Goal: Task Accomplishment & Management: Complete application form

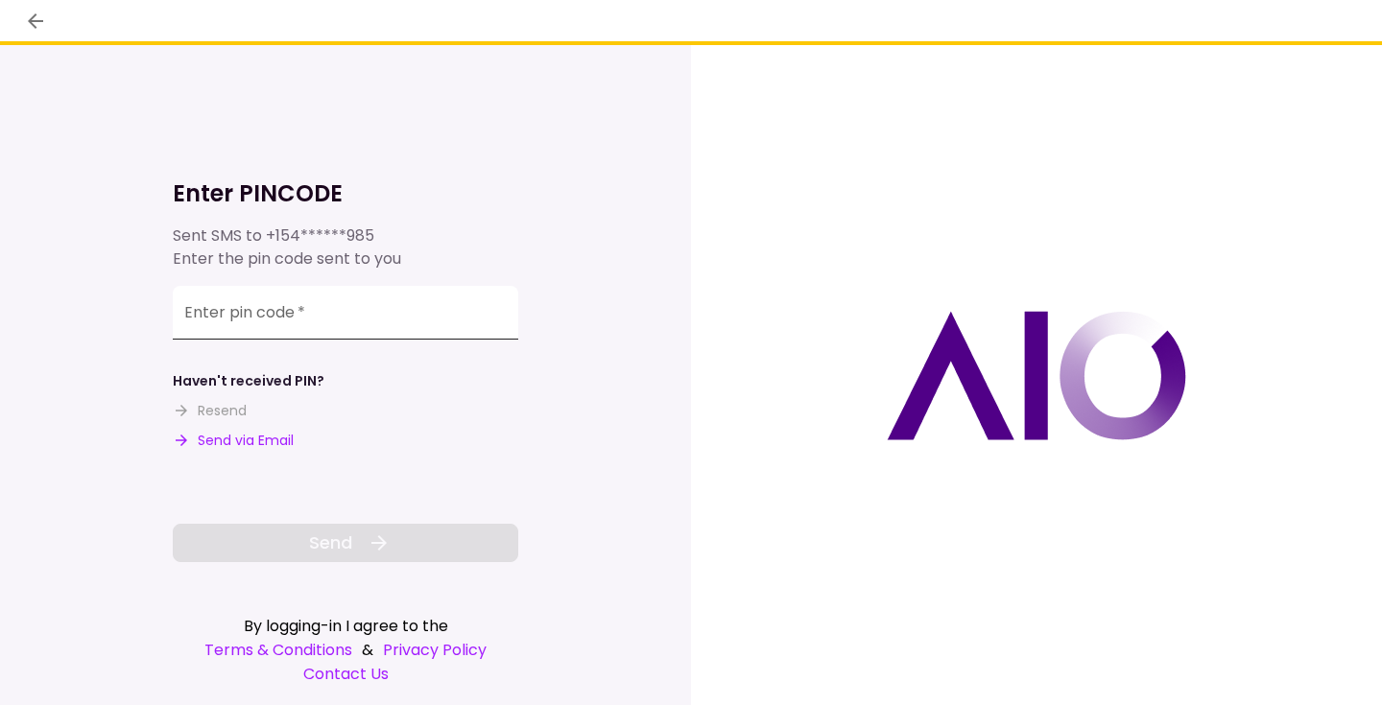
click at [322, 293] on input "Enter pin code   *" at bounding box center [346, 313] width 346 height 54
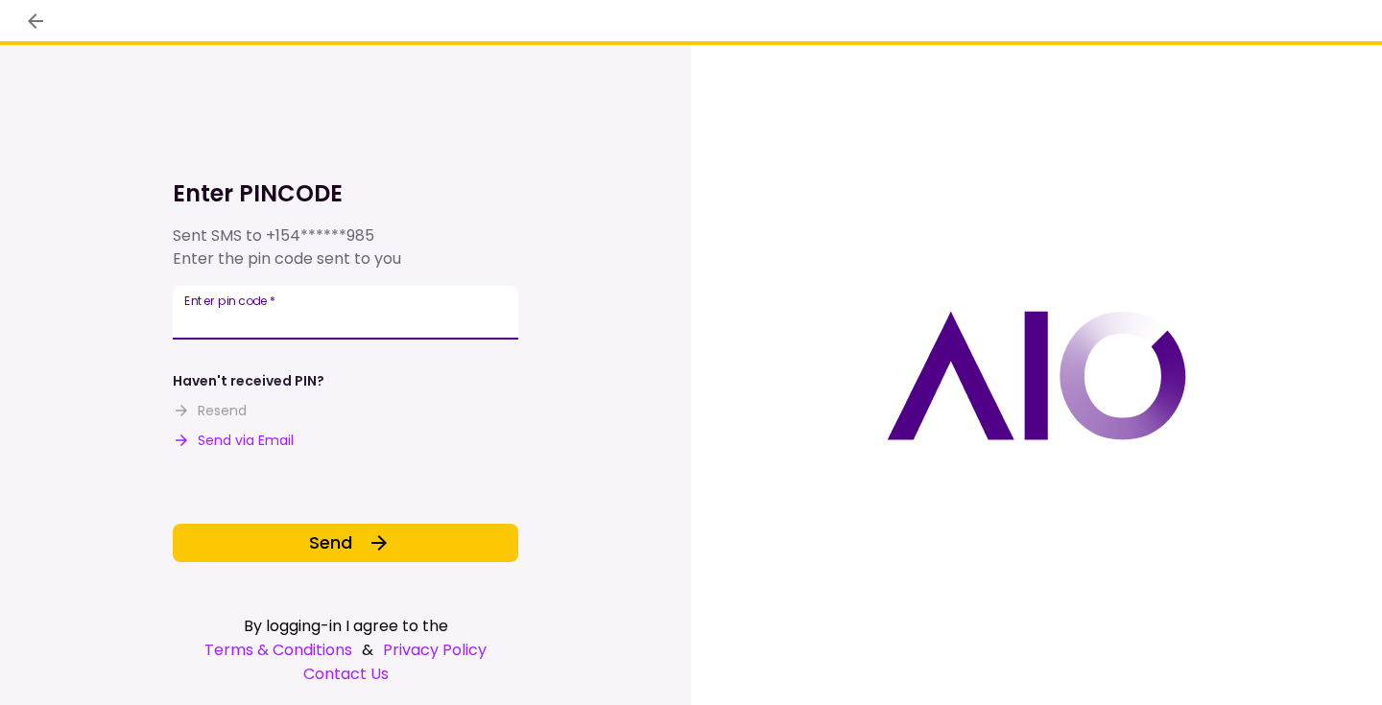
type input "******"
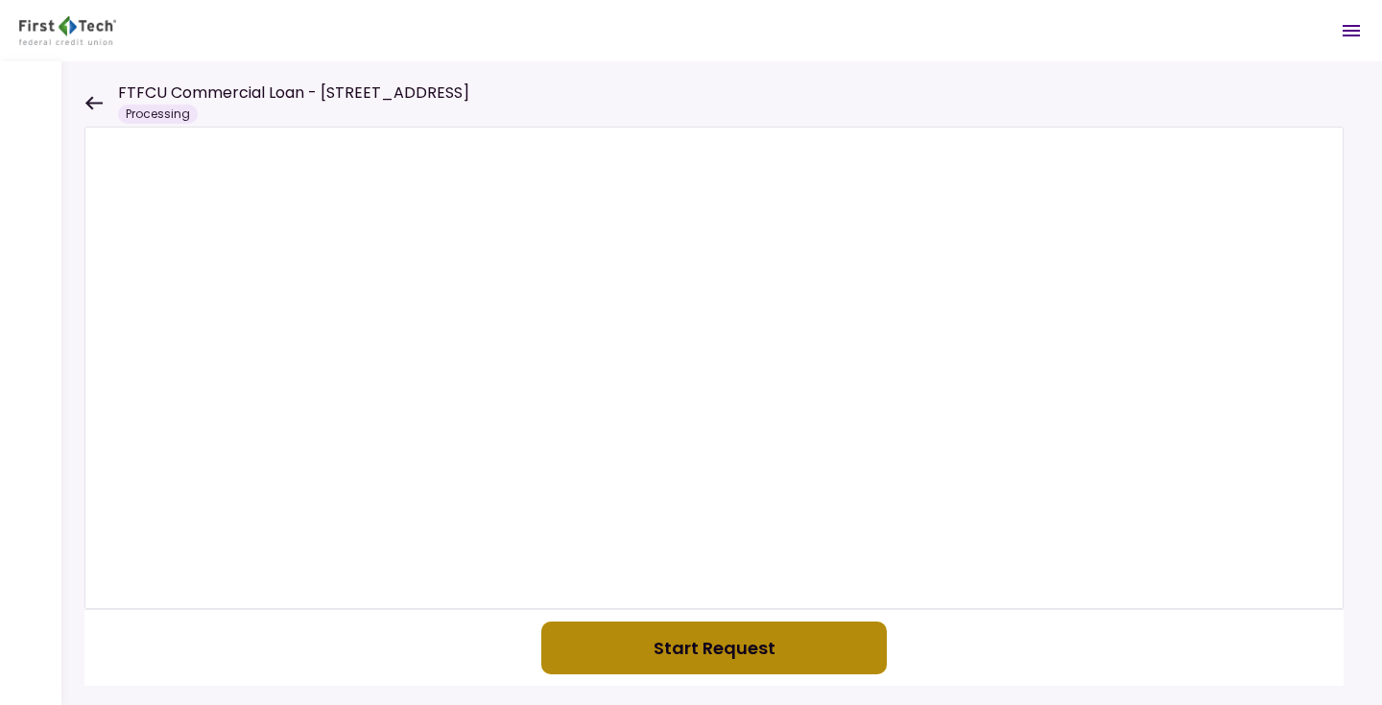
click at [730, 641] on button "Start Request" at bounding box center [714, 648] width 346 height 53
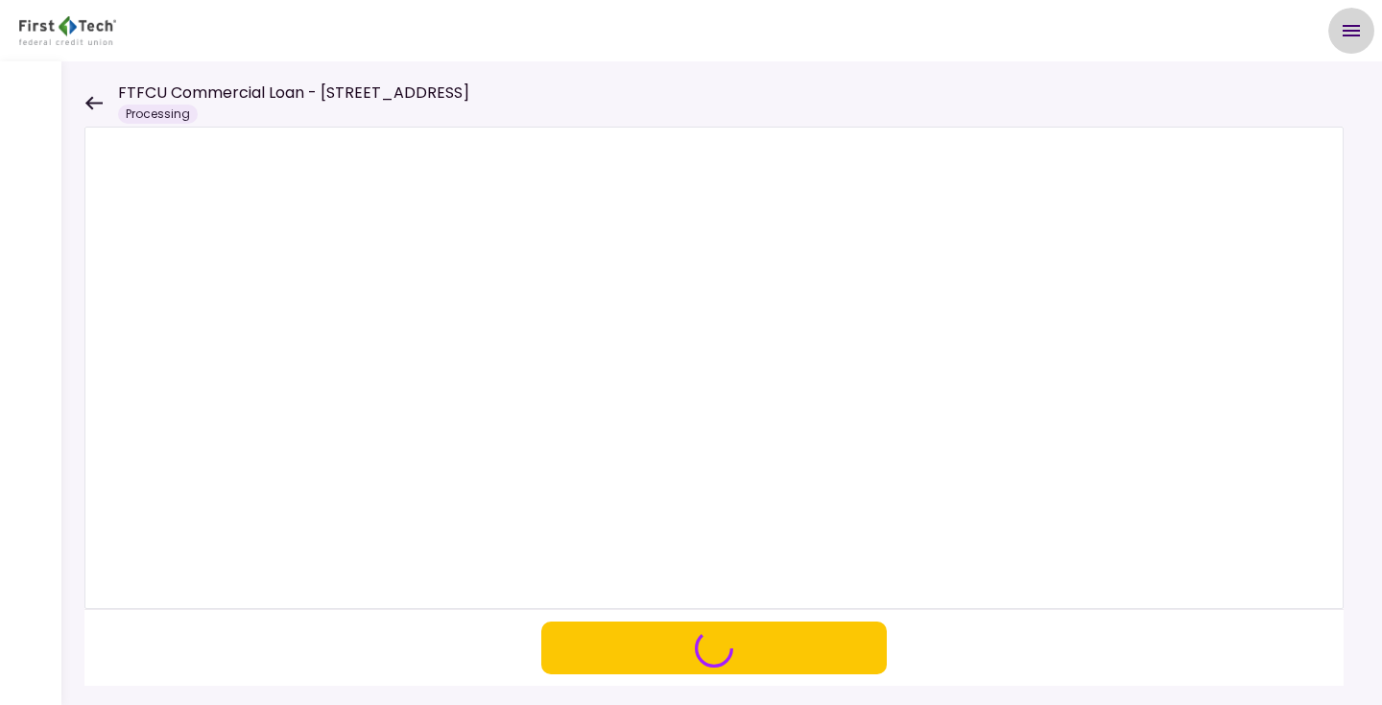
click at [1355, 29] on icon "Open menu" at bounding box center [1351, 30] width 23 height 23
click at [778, 37] on header "FTFCU Commercial Loan - [STREET_ADDRESS] Processing Messages New Message There …" at bounding box center [691, 30] width 1382 height 61
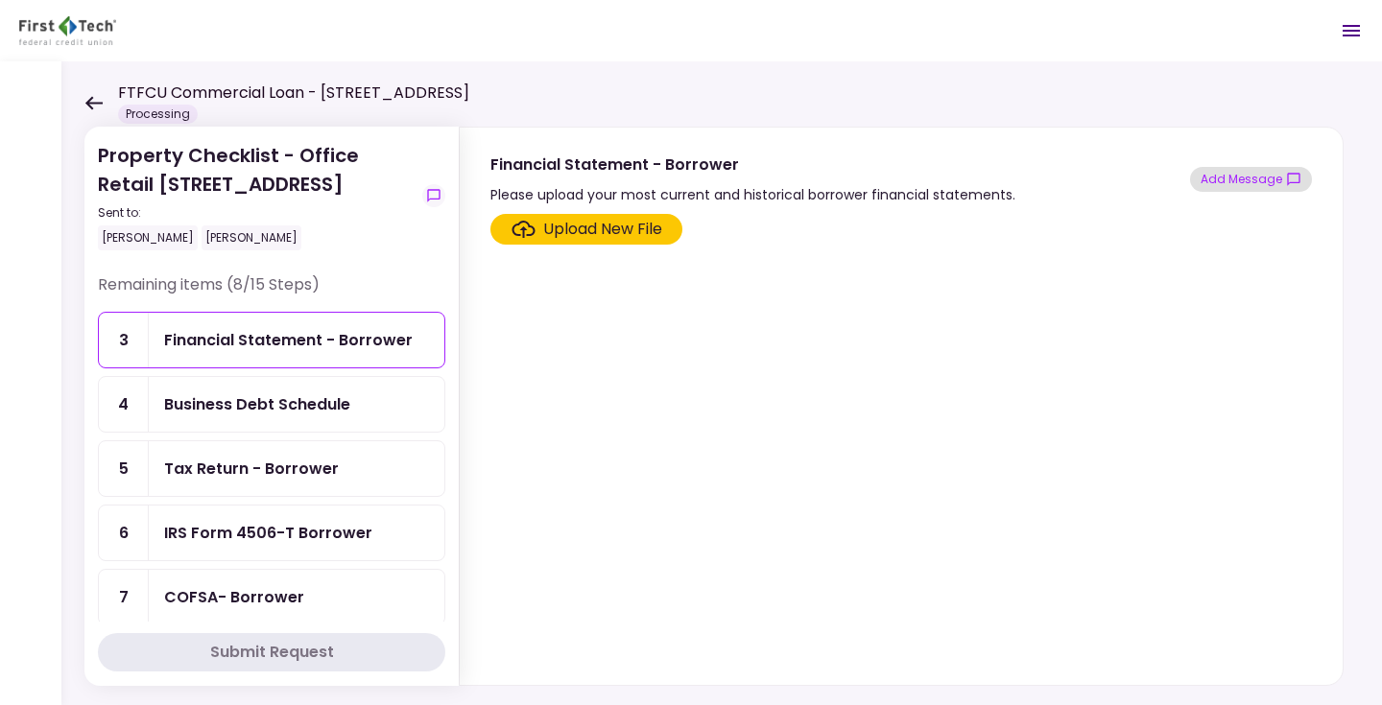
click at [1244, 175] on button "Add Message" at bounding box center [1251, 179] width 122 height 25
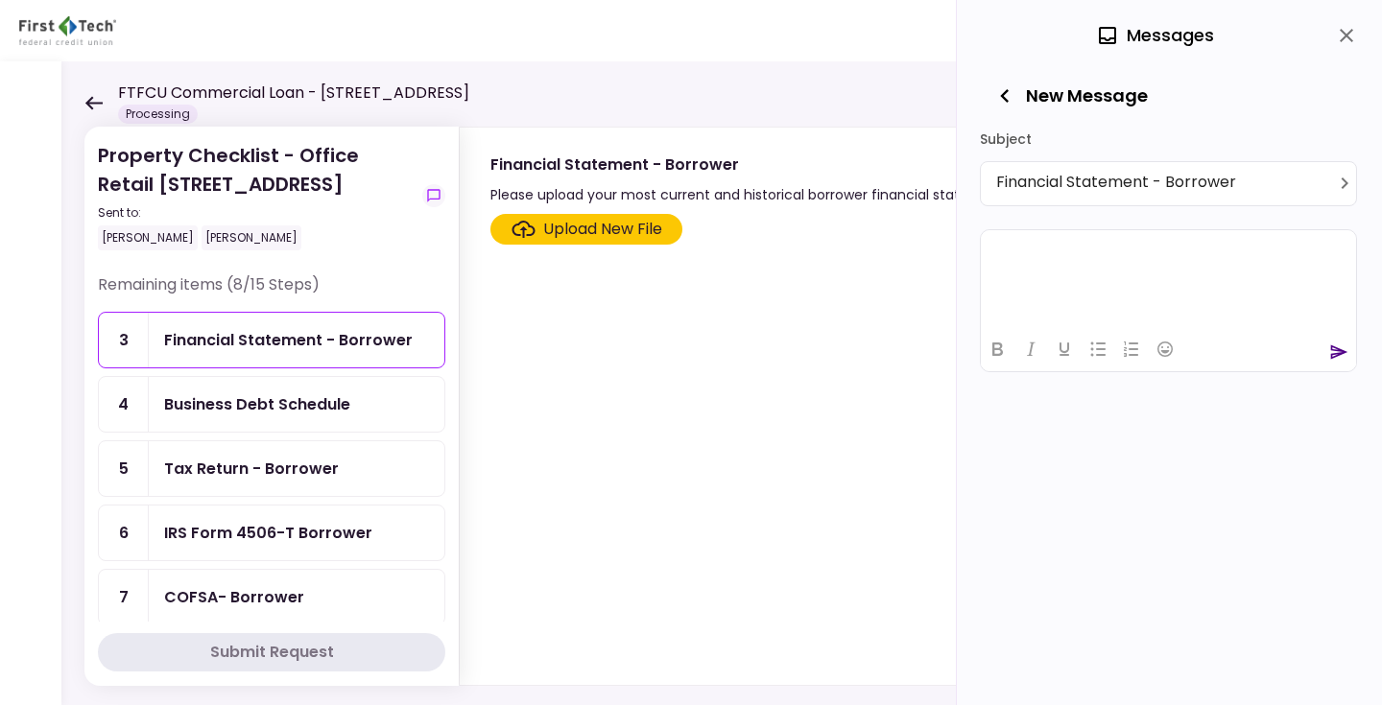
click at [1147, 266] on html at bounding box center [1168, 252] width 375 height 47
click at [1337, 341] on div at bounding box center [1168, 348] width 375 height 37
click at [1337, 346] on icon "send" at bounding box center [1338, 352] width 19 height 19
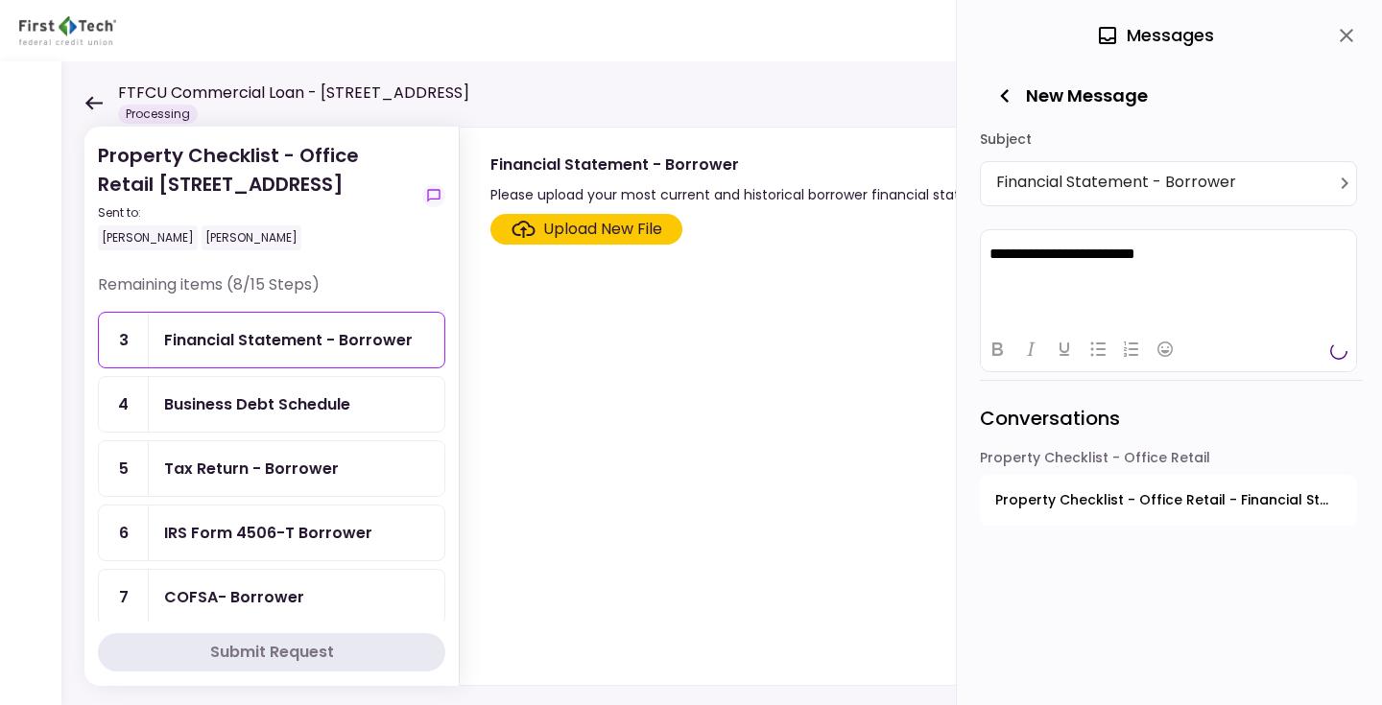
click at [303, 417] on div "Business Debt Schedule" at bounding box center [257, 405] width 186 height 24
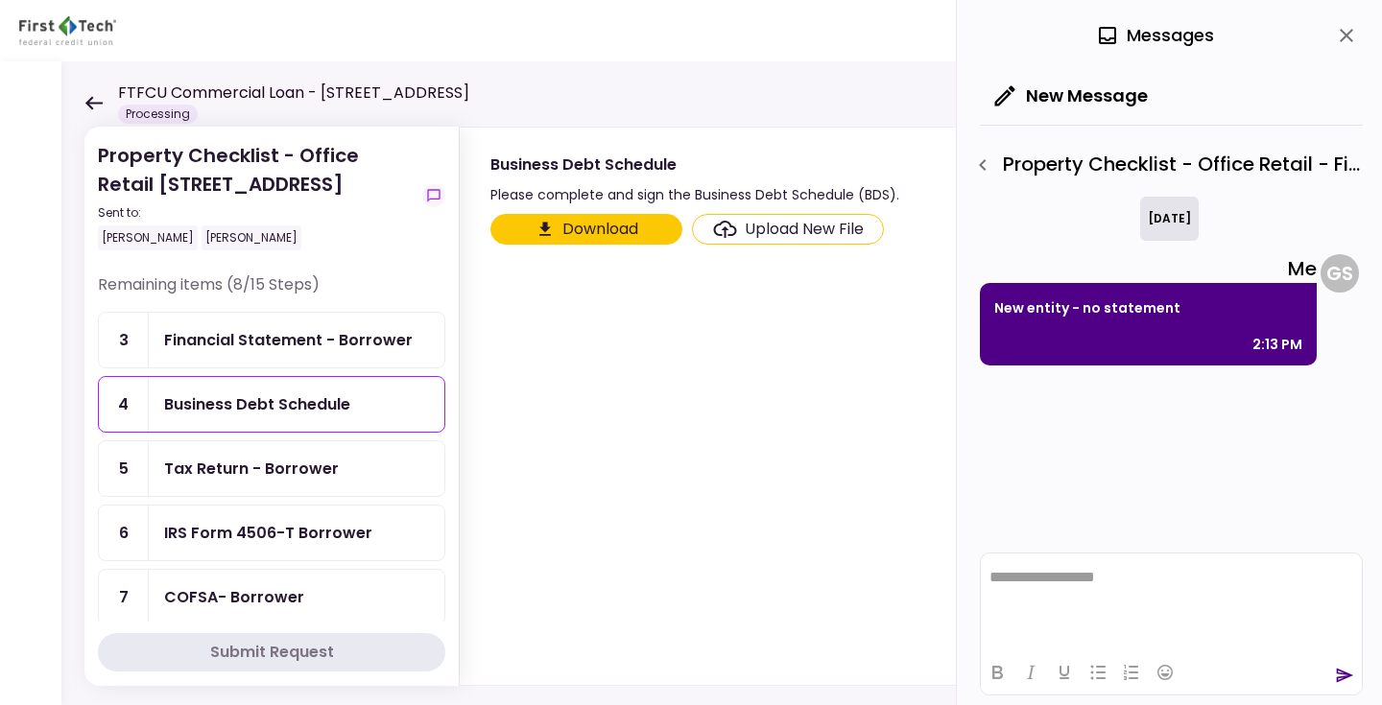
click at [222, 479] on div "Tax Return - Borrower" at bounding box center [297, 468] width 296 height 55
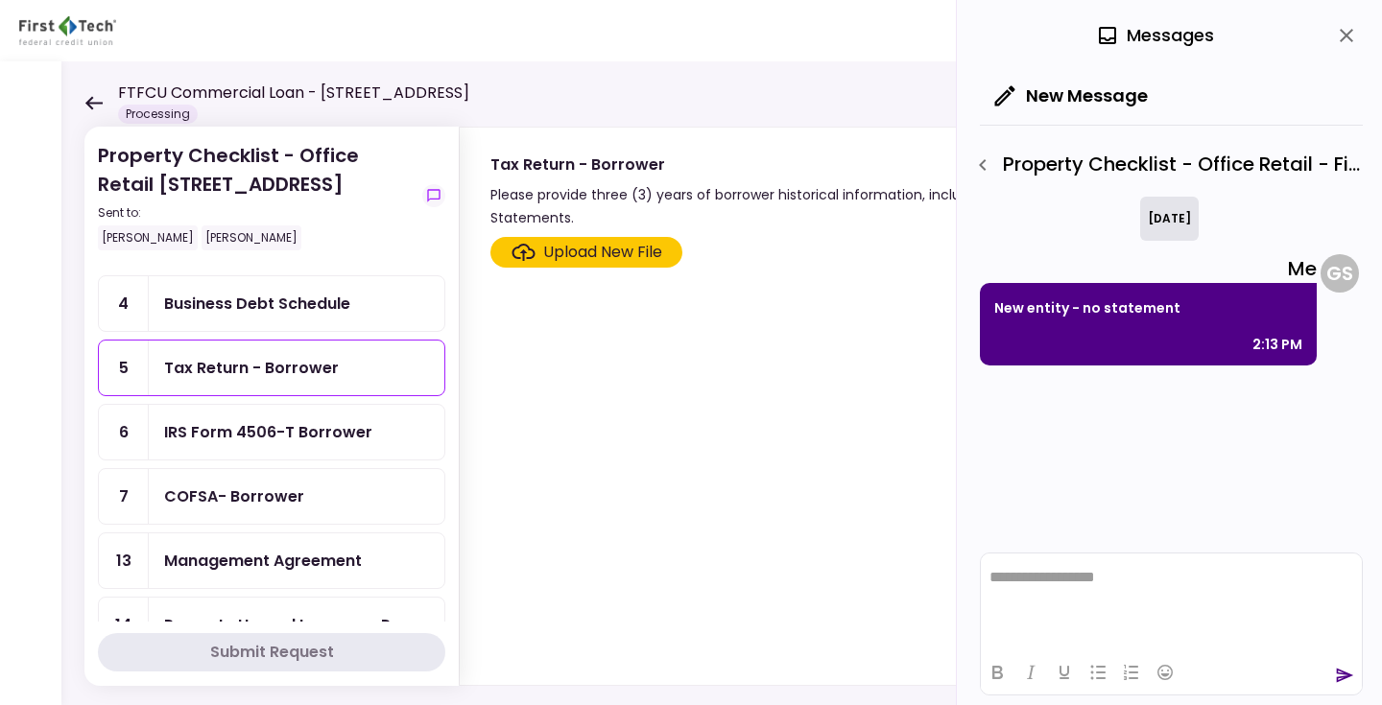
scroll to position [128, 0]
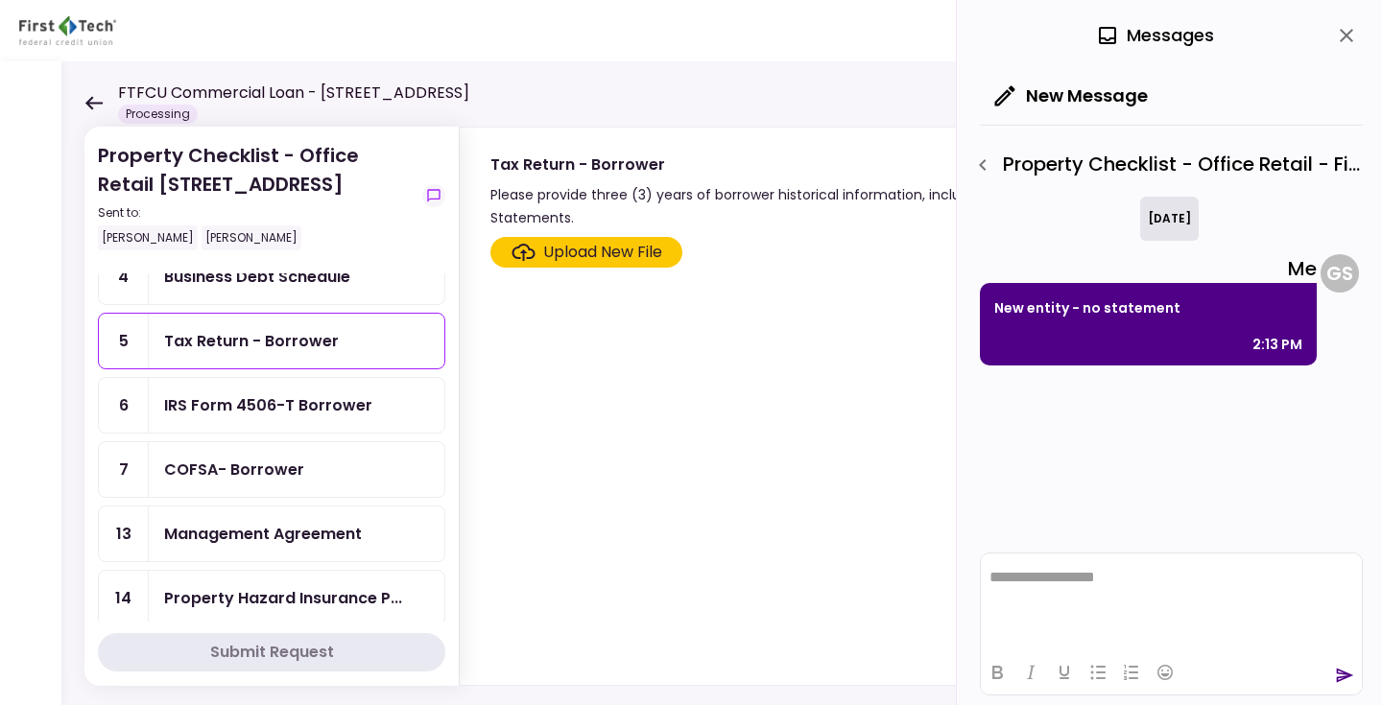
click at [239, 418] on div "IRS Form 4506-T Borrower" at bounding box center [268, 406] width 208 height 24
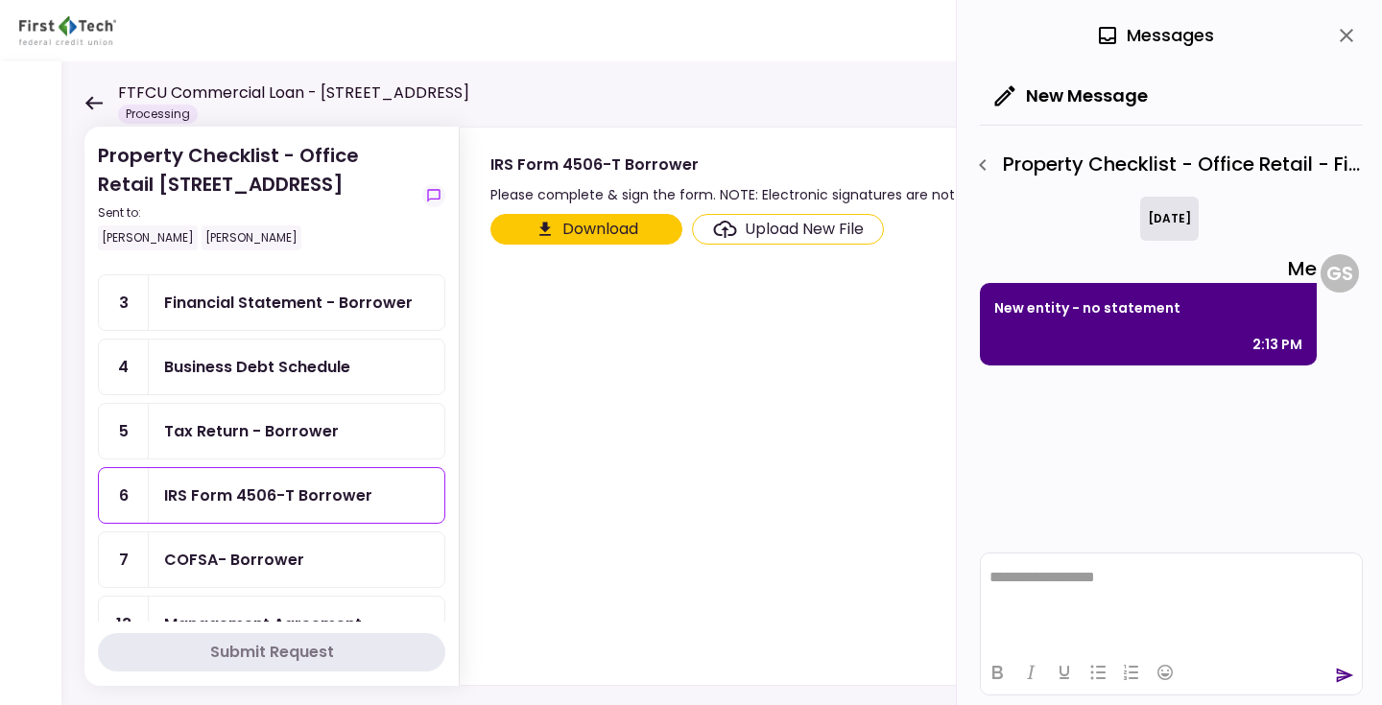
scroll to position [27, 0]
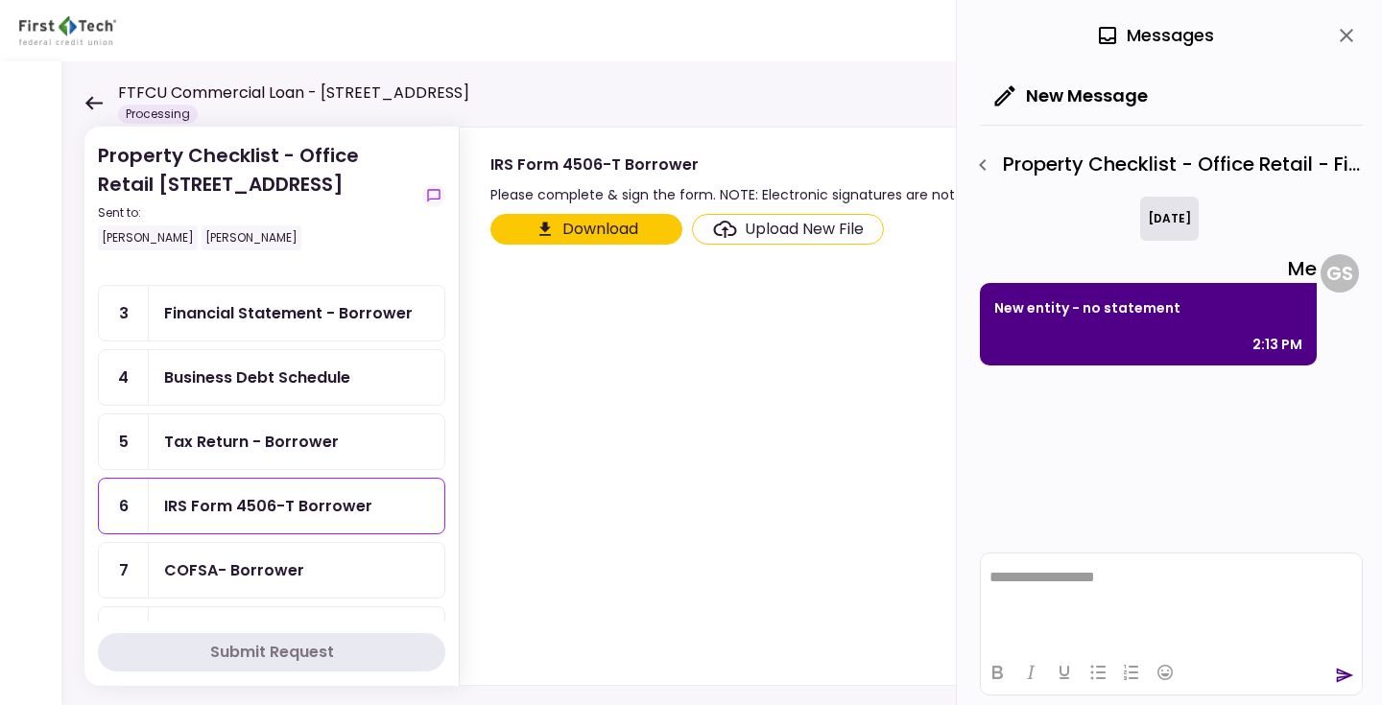
click at [1028, 586] on html "**********" at bounding box center [1171, 578] width 381 height 48
click at [1345, 672] on icon "send" at bounding box center [1344, 675] width 19 height 19
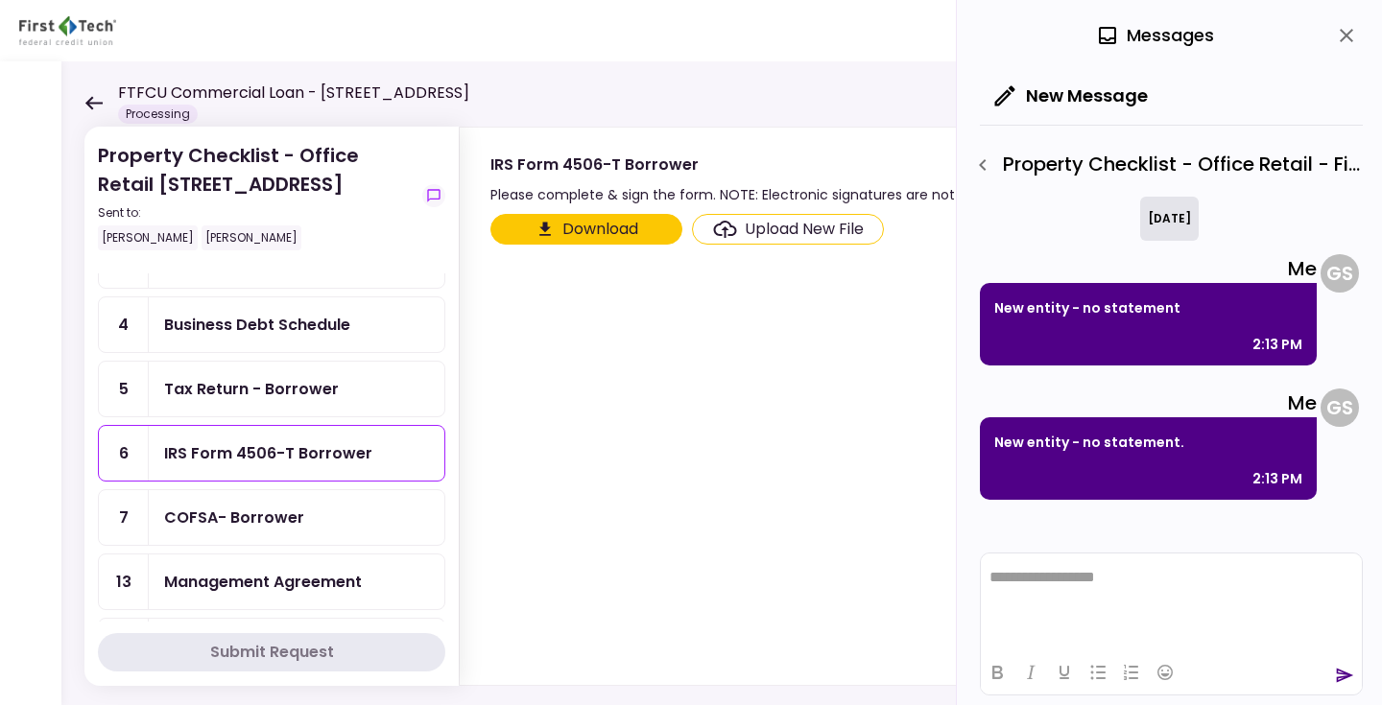
scroll to position [84, 0]
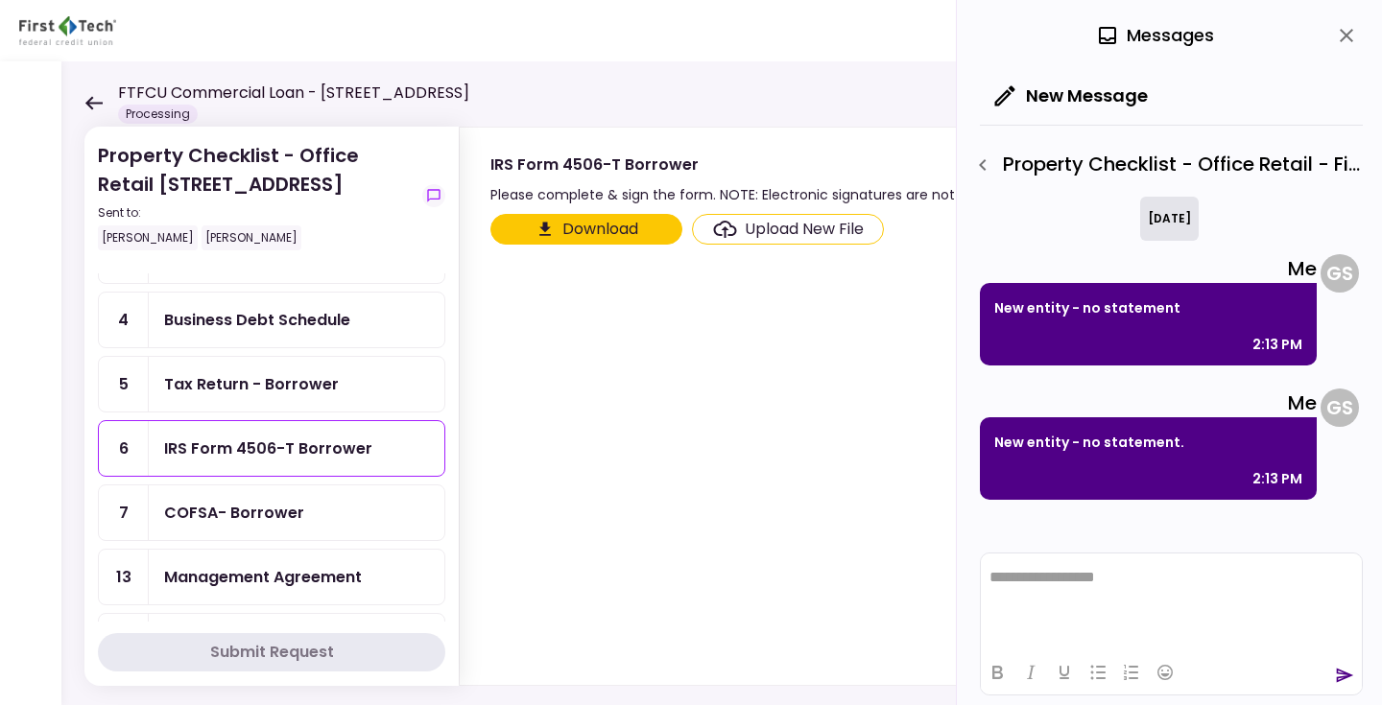
click at [291, 527] on div "COFSA- Borrower" at bounding box center [297, 513] width 296 height 55
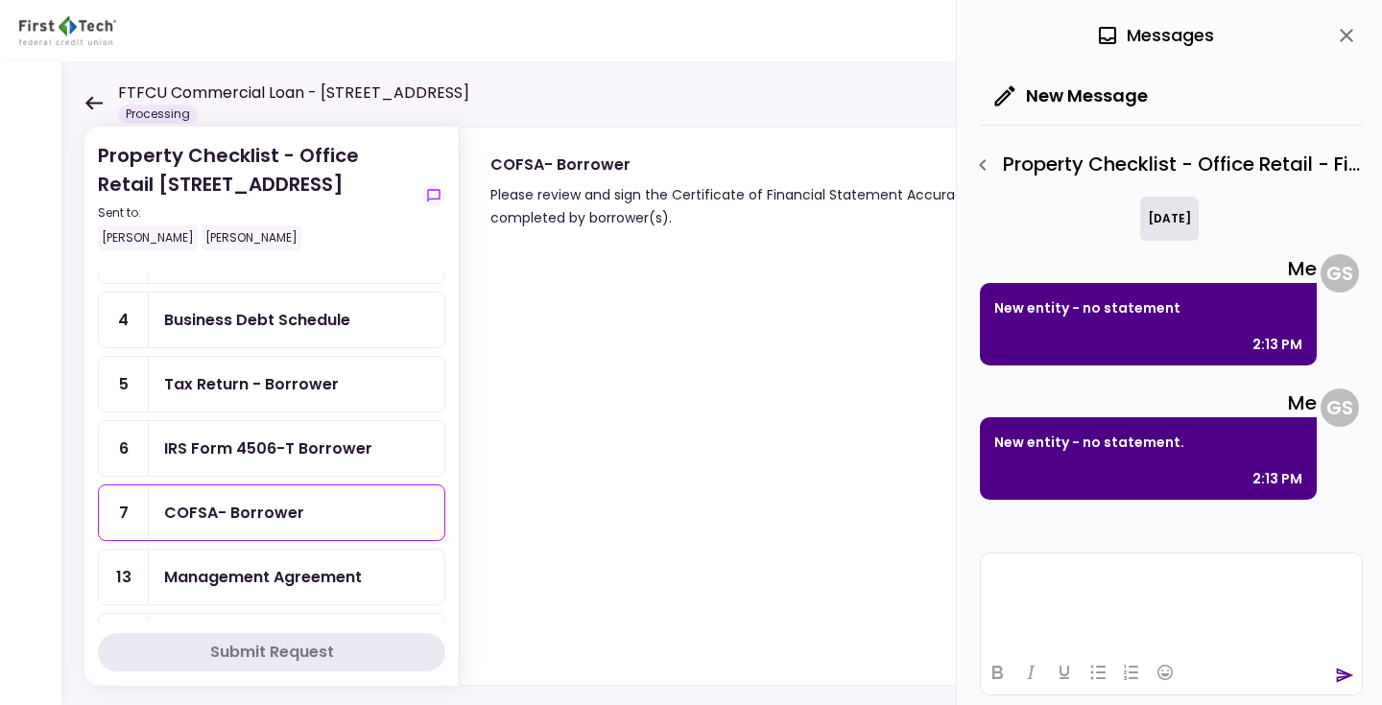
click at [1025, 590] on html at bounding box center [1171, 577] width 381 height 47
click at [1340, 674] on icon "send" at bounding box center [1345, 676] width 17 height 14
click at [1347, 43] on icon "close" at bounding box center [1346, 35] width 23 height 23
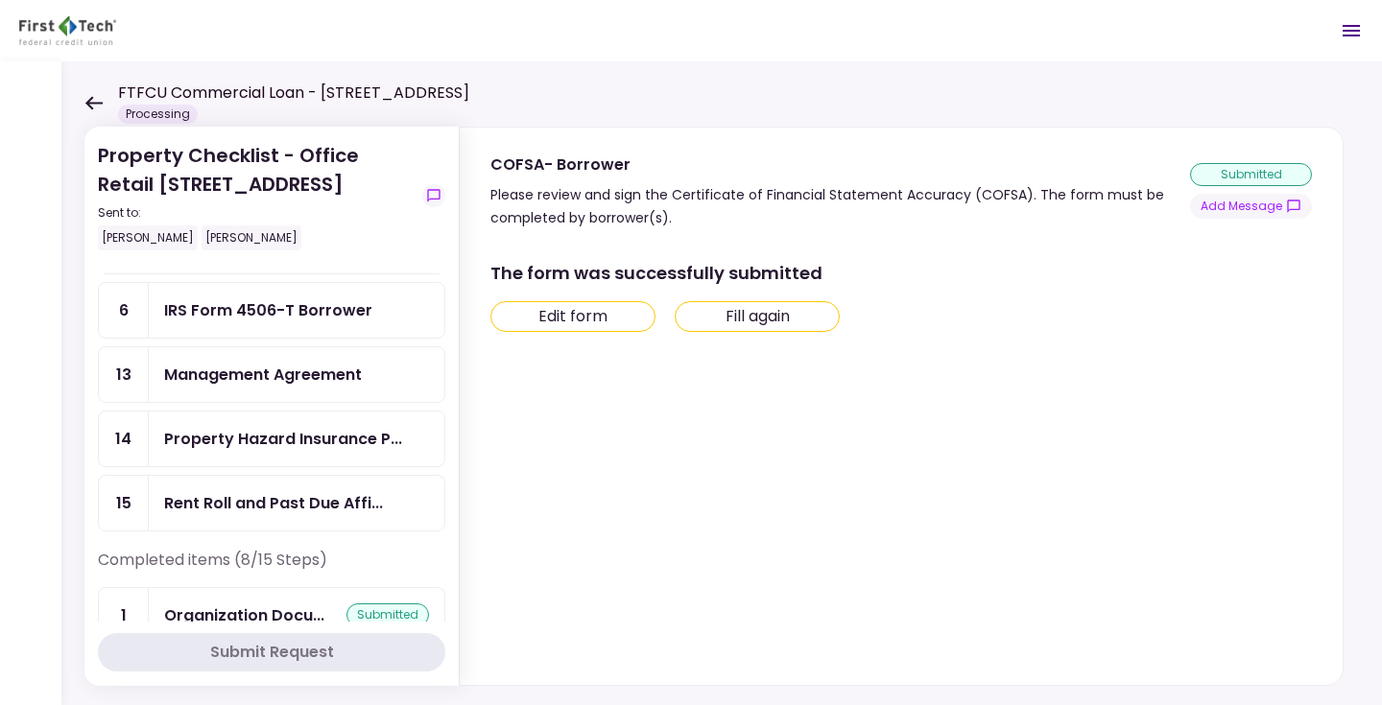
scroll to position [-8, 0]
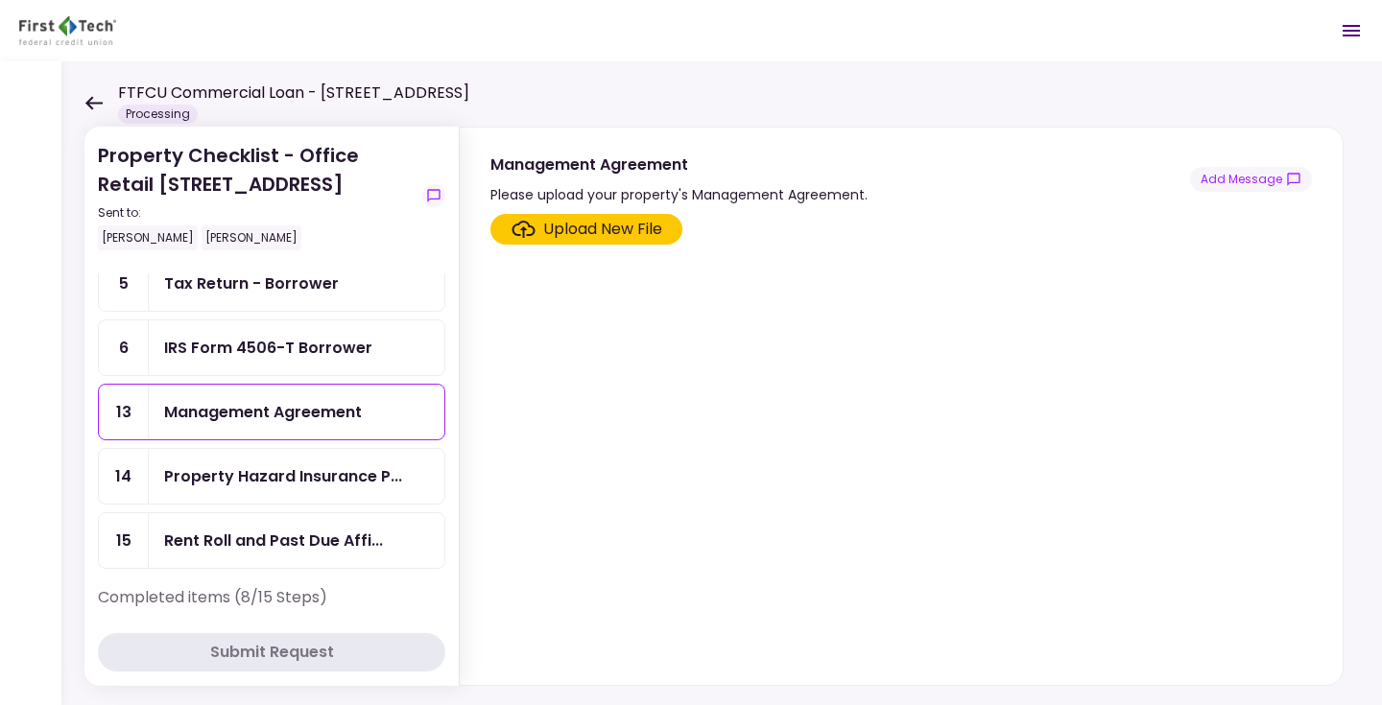
scroll to position [189, 0]
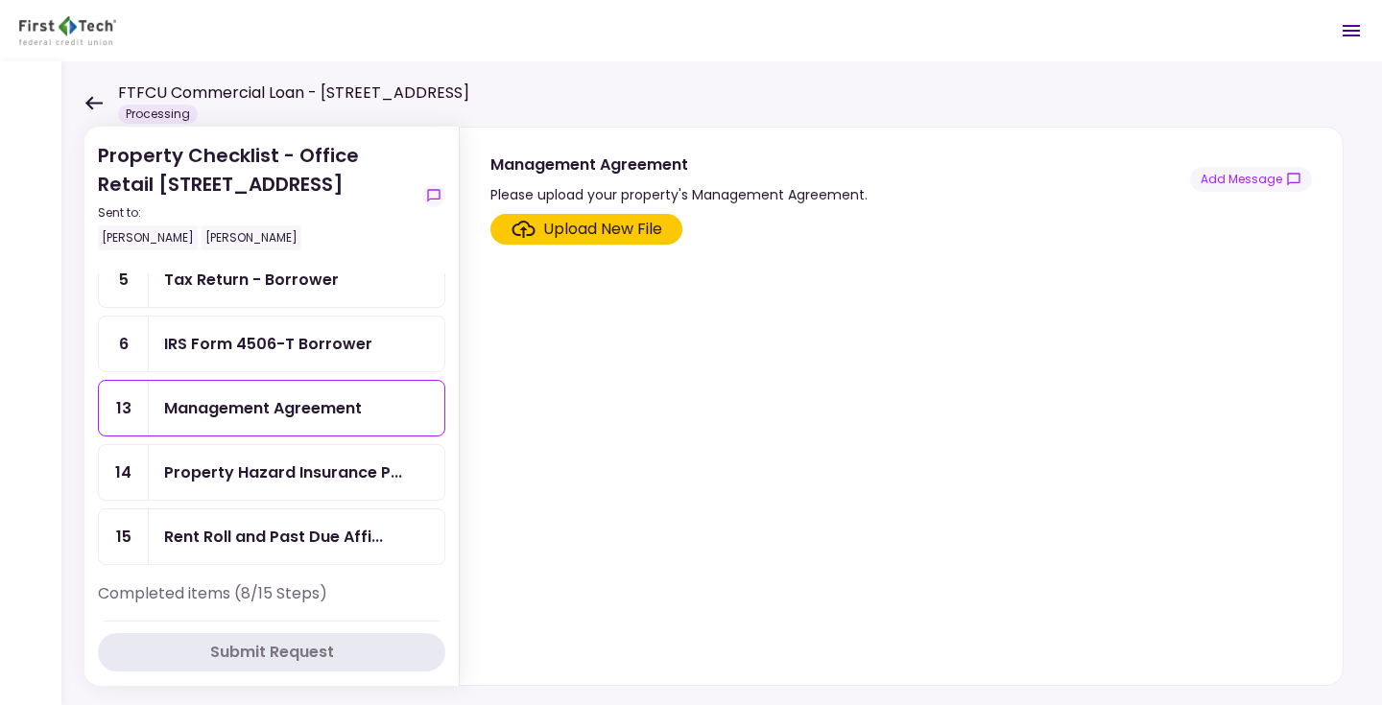
click at [310, 420] on div "Management Agreement" at bounding box center [263, 408] width 198 height 24
click at [1231, 186] on button "Add Message" at bounding box center [1251, 179] width 122 height 25
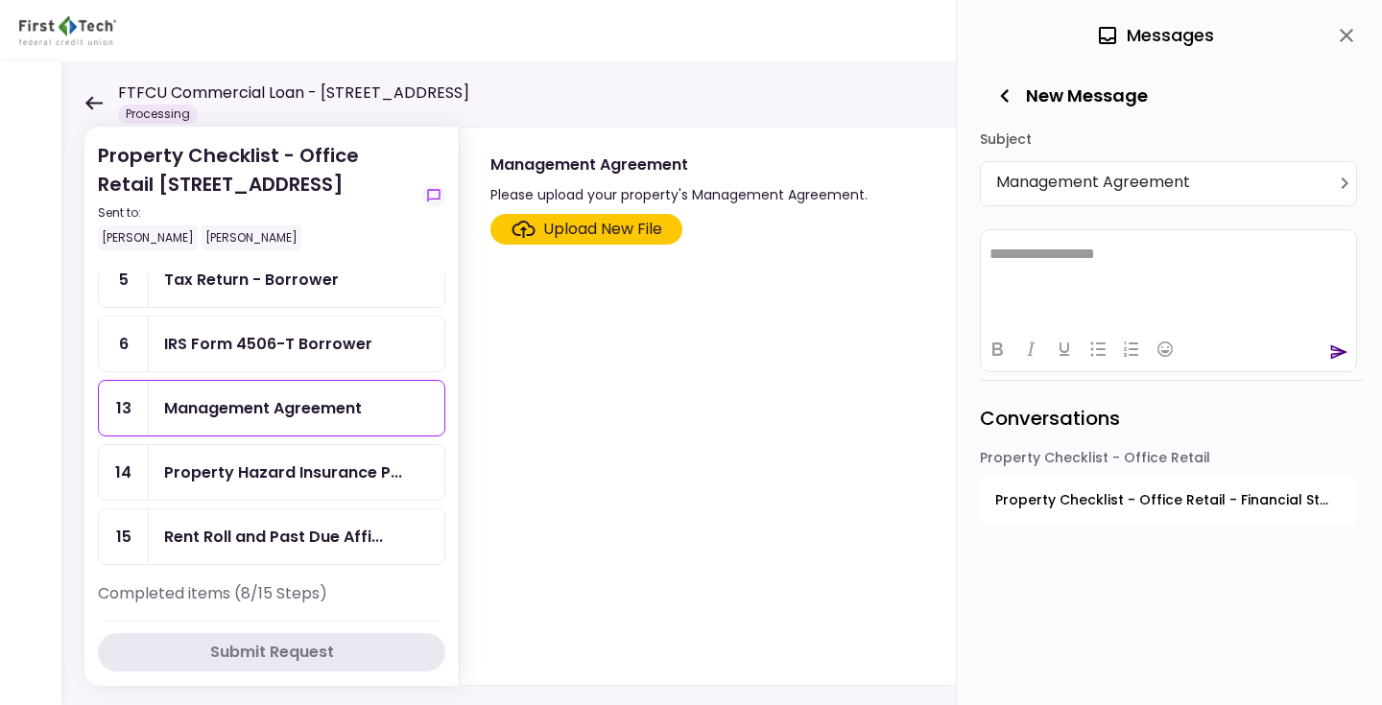
scroll to position [0, 0]
click at [1160, 274] on html "**********" at bounding box center [1168, 253] width 375 height 48
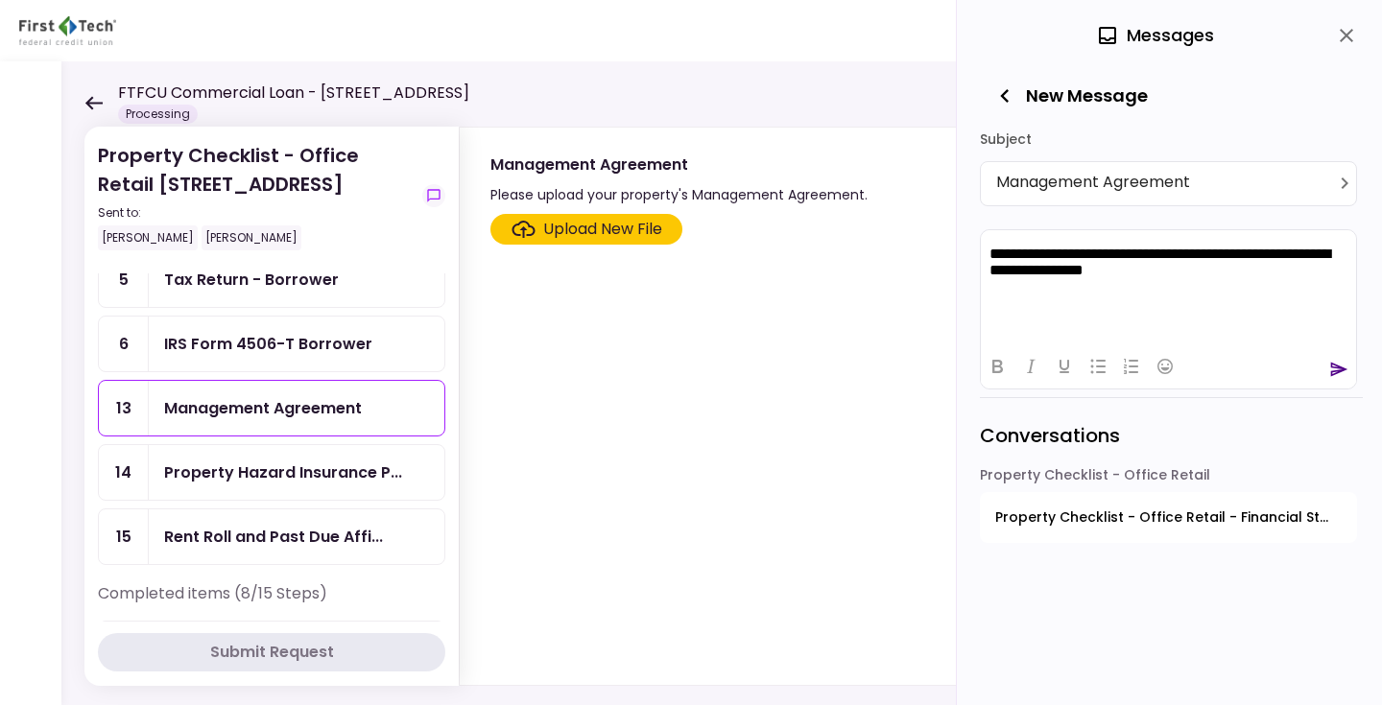
click at [1328, 368] on div at bounding box center [1168, 365] width 375 height 37
click at [1335, 368] on icon "send" at bounding box center [1338, 369] width 19 height 19
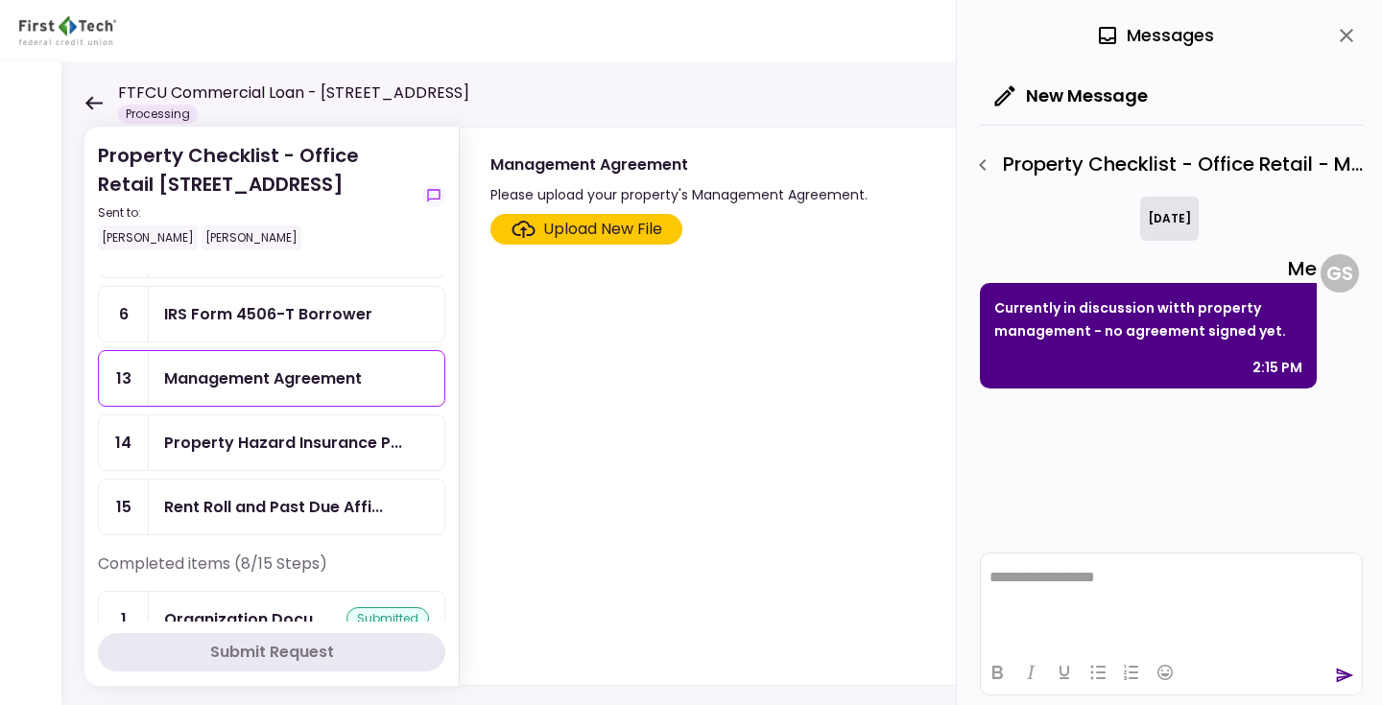
scroll to position [221, 0]
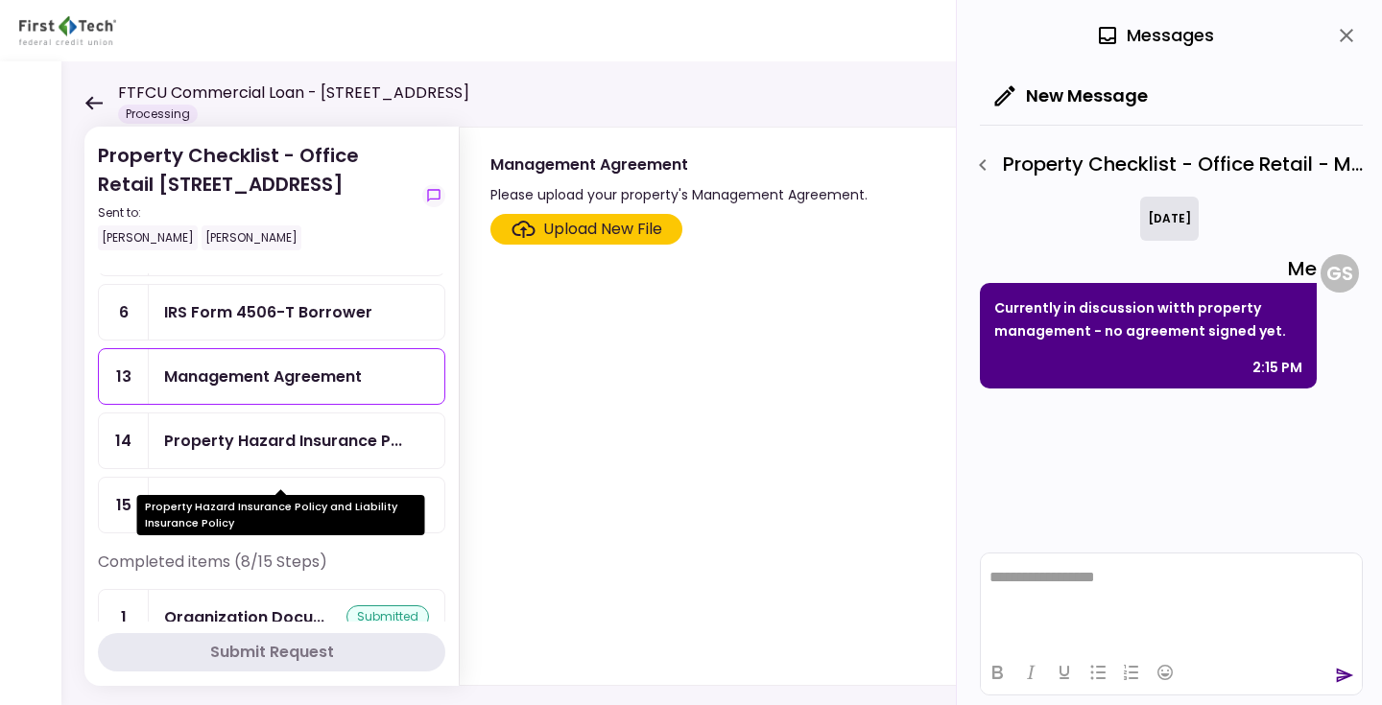
click at [297, 453] on div "Property Hazard Insurance P..." at bounding box center [283, 441] width 238 height 24
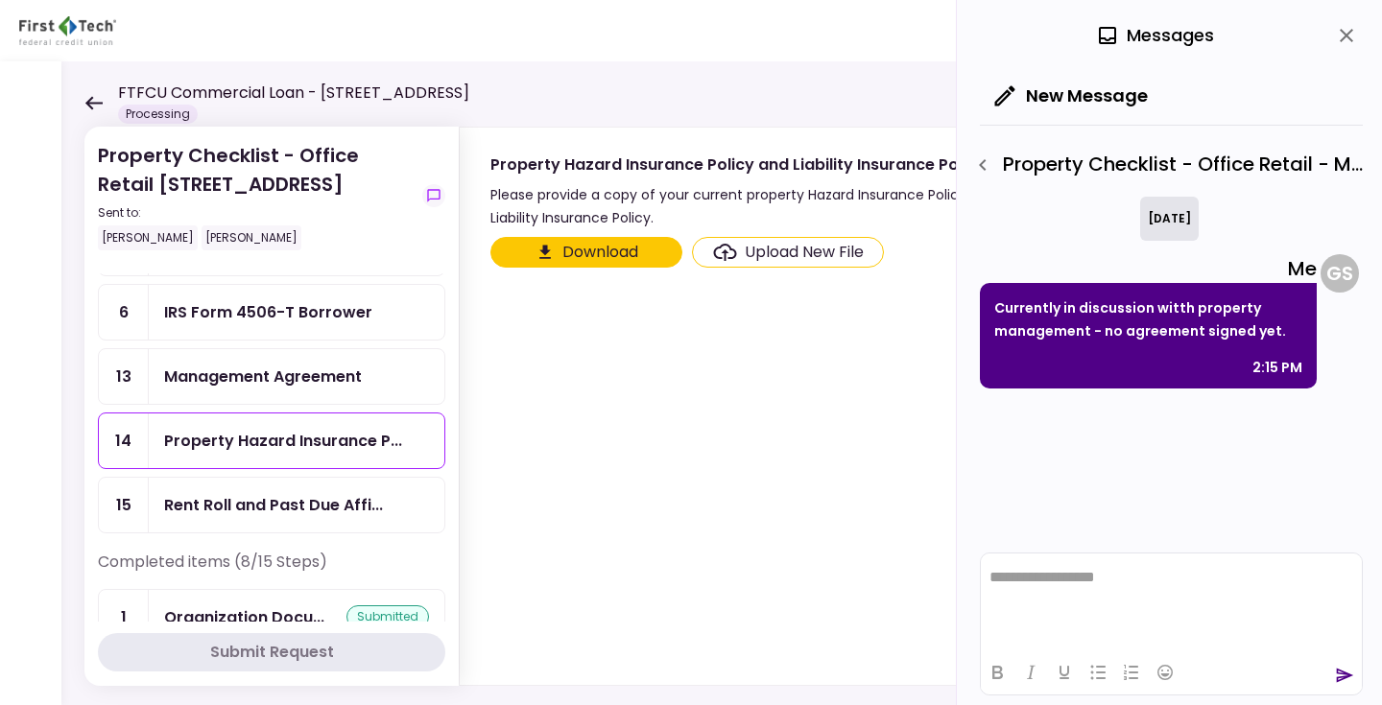
click at [1346, 39] on icon "close" at bounding box center [1346, 35] width 23 height 23
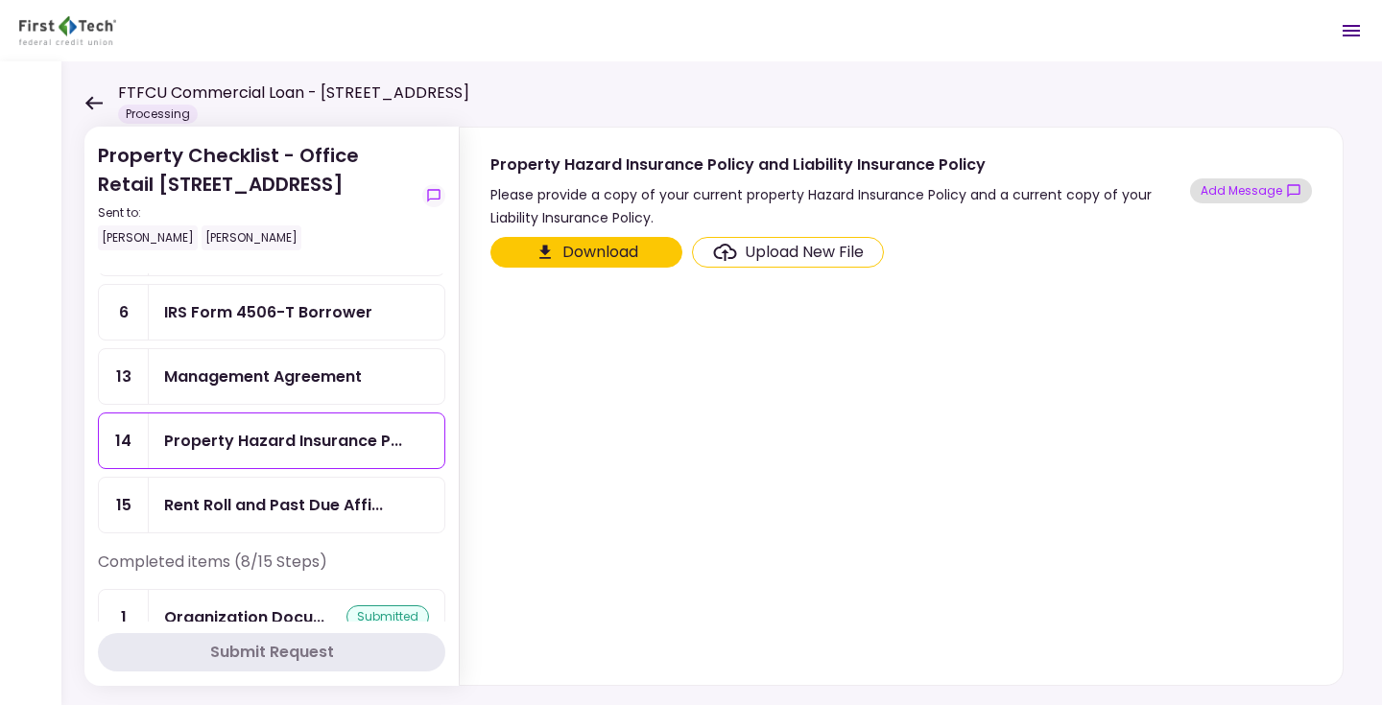
click at [1264, 190] on button "Add Message" at bounding box center [1251, 191] width 122 height 25
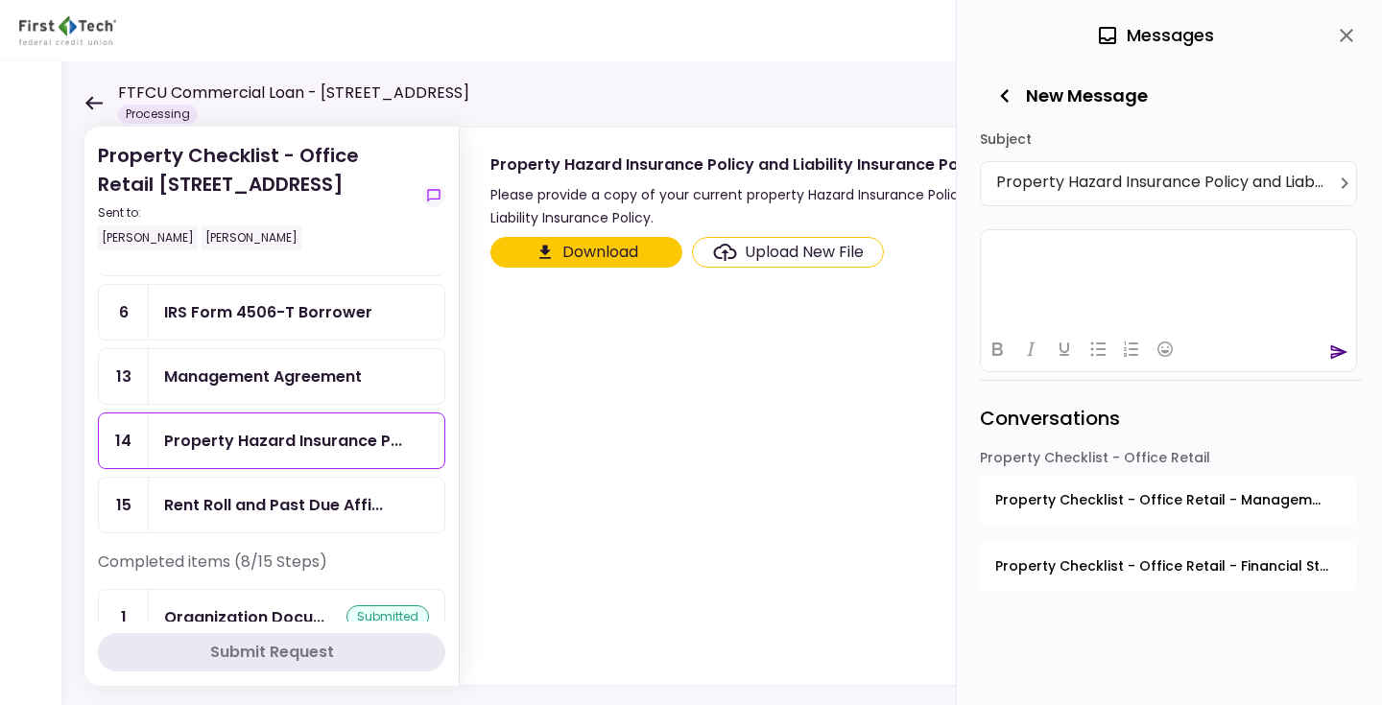
click at [1167, 274] on html at bounding box center [1168, 252] width 375 height 47
click at [1336, 350] on icon "send" at bounding box center [1339, 352] width 17 height 14
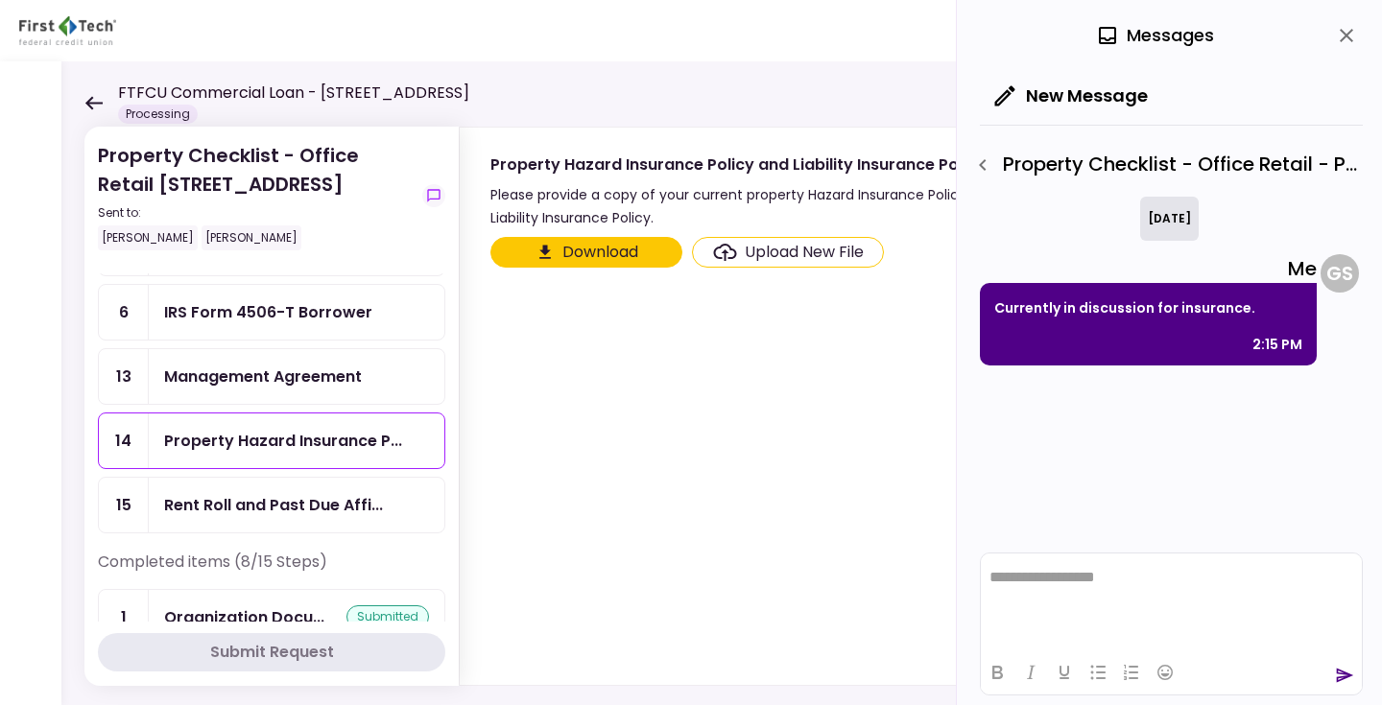
drag, startPoint x: 237, startPoint y: 216, endPoint x: 101, endPoint y: 185, distance: 139.7
click at [101, 185] on div "Property Checklist - Office Retail [STREET_ADDRESS] Sent to: [PERSON_NAME] [PER…" at bounding box center [256, 195] width 317 height 109
copy div "[STREET_ADDRESS]"
